Goal: Communication & Community: Answer question/provide support

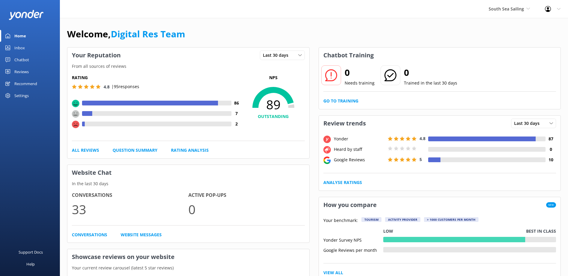
click at [17, 50] on div "Inbox" at bounding box center [19, 48] width 10 height 12
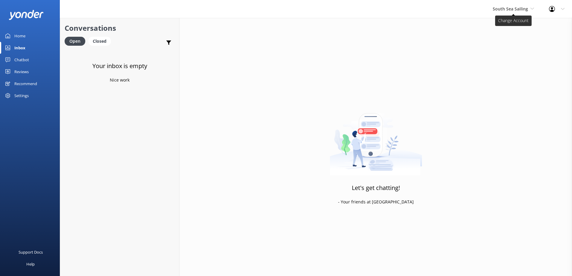
click at [507, 8] on span "South Sea Sailing" at bounding box center [510, 9] width 35 height 6
click at [504, 42] on link "South Sea Cruises" at bounding box center [515, 39] width 60 height 14
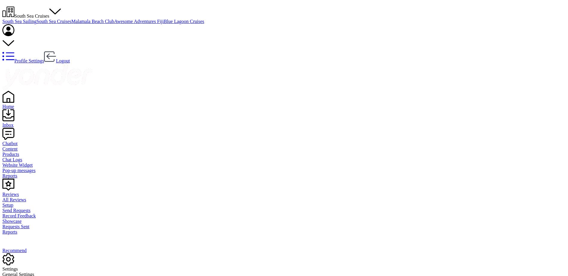
click at [20, 123] on div "Inbox" at bounding box center [283, 125] width 563 height 5
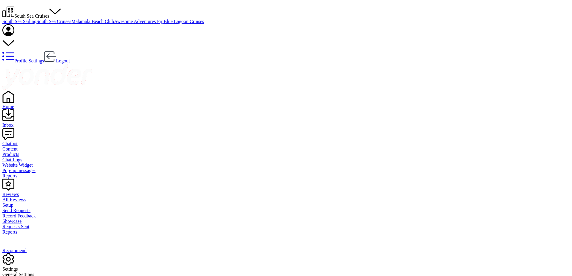
scroll to position [222, 0]
drag, startPoint x: 121, startPoint y: 261, endPoint x: 133, endPoint y: 256, distance: 12.2
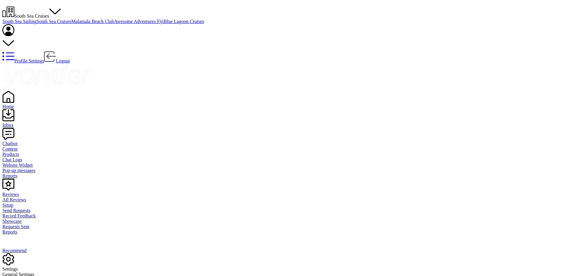
scroll to position [199, 0]
